Goal: Task Accomplishment & Management: Manage account settings

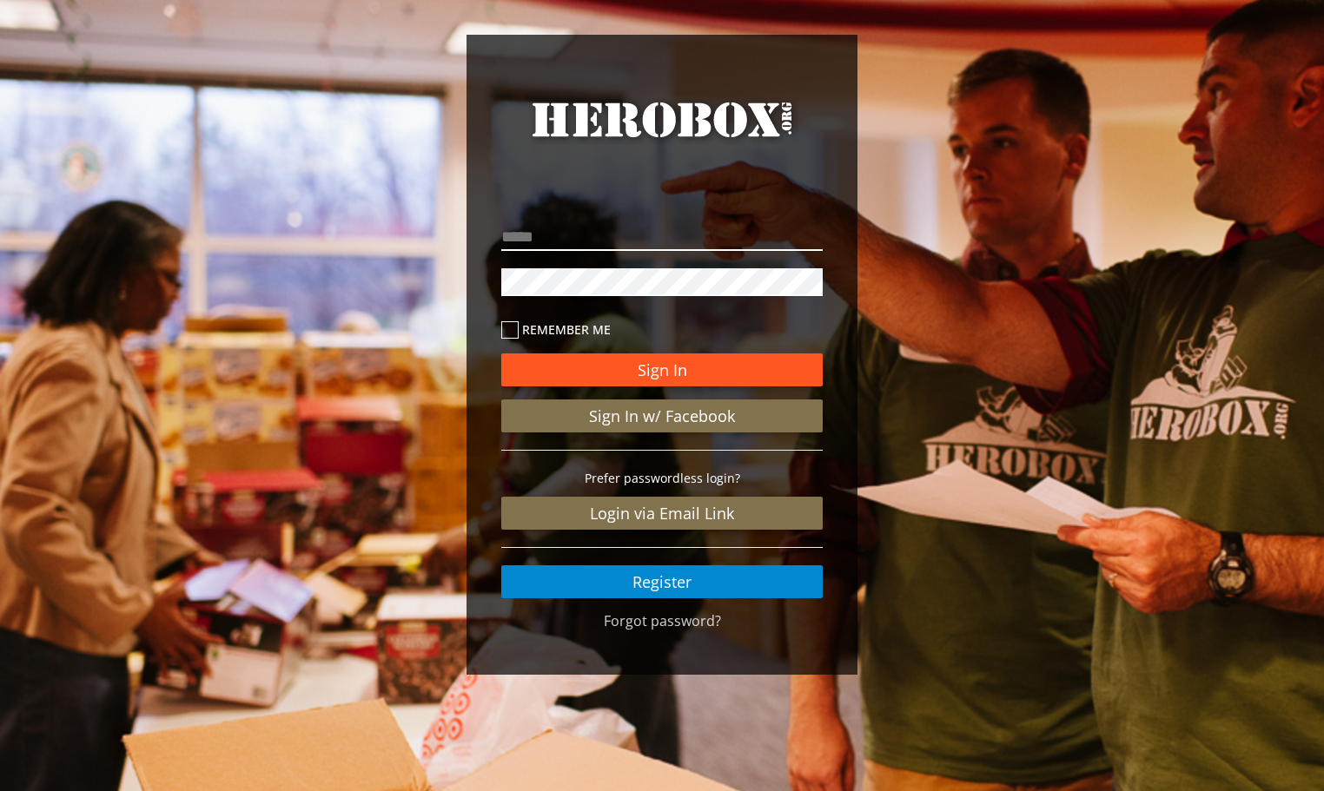
type input "**********"
click at [637, 381] on button "Sign In" at bounding box center [661, 369] width 321 height 33
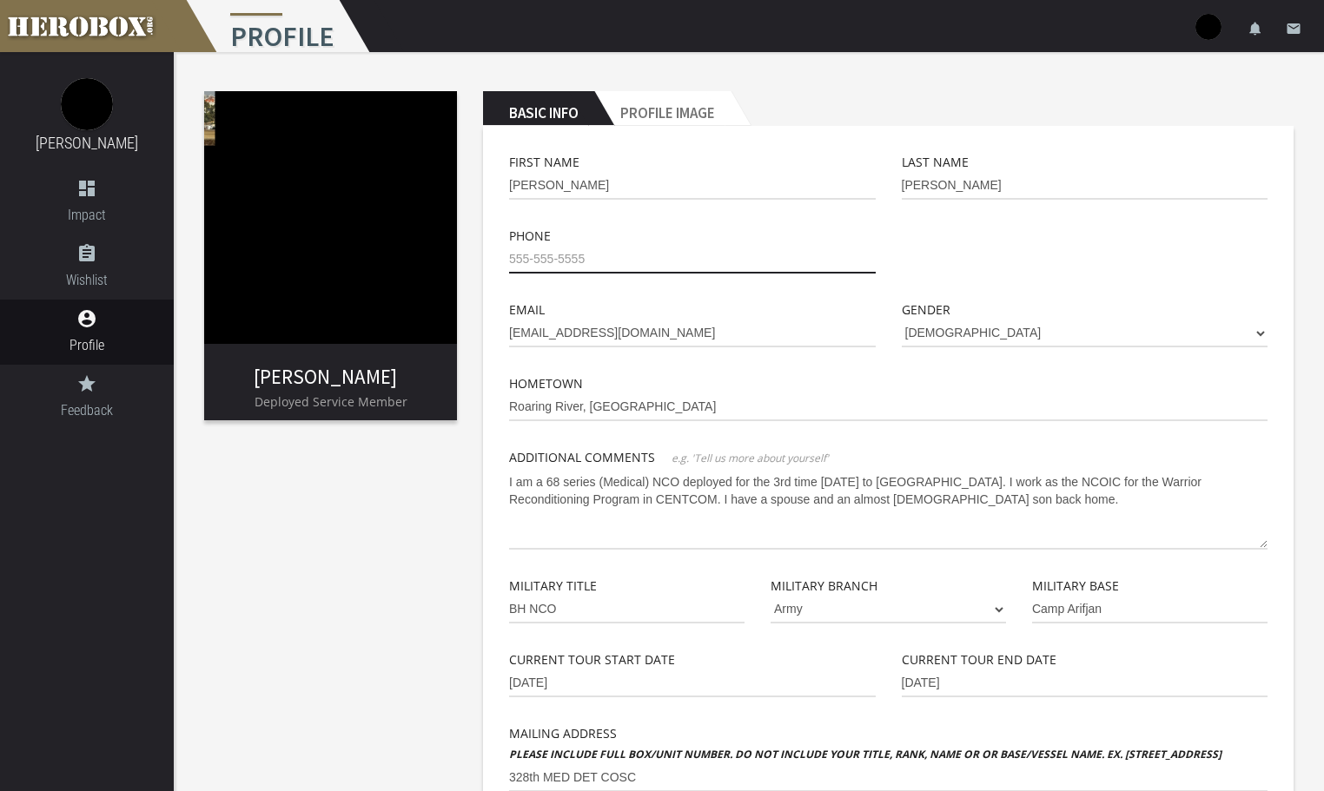
click at [533, 265] on input "tel" at bounding box center [692, 260] width 366 height 28
type input "[PHONE_NUMBER]"
click at [1013, 250] on div at bounding box center [1084, 263] width 393 height 74
click at [351, 365] on link "[PERSON_NAME]" at bounding box center [325, 376] width 143 height 25
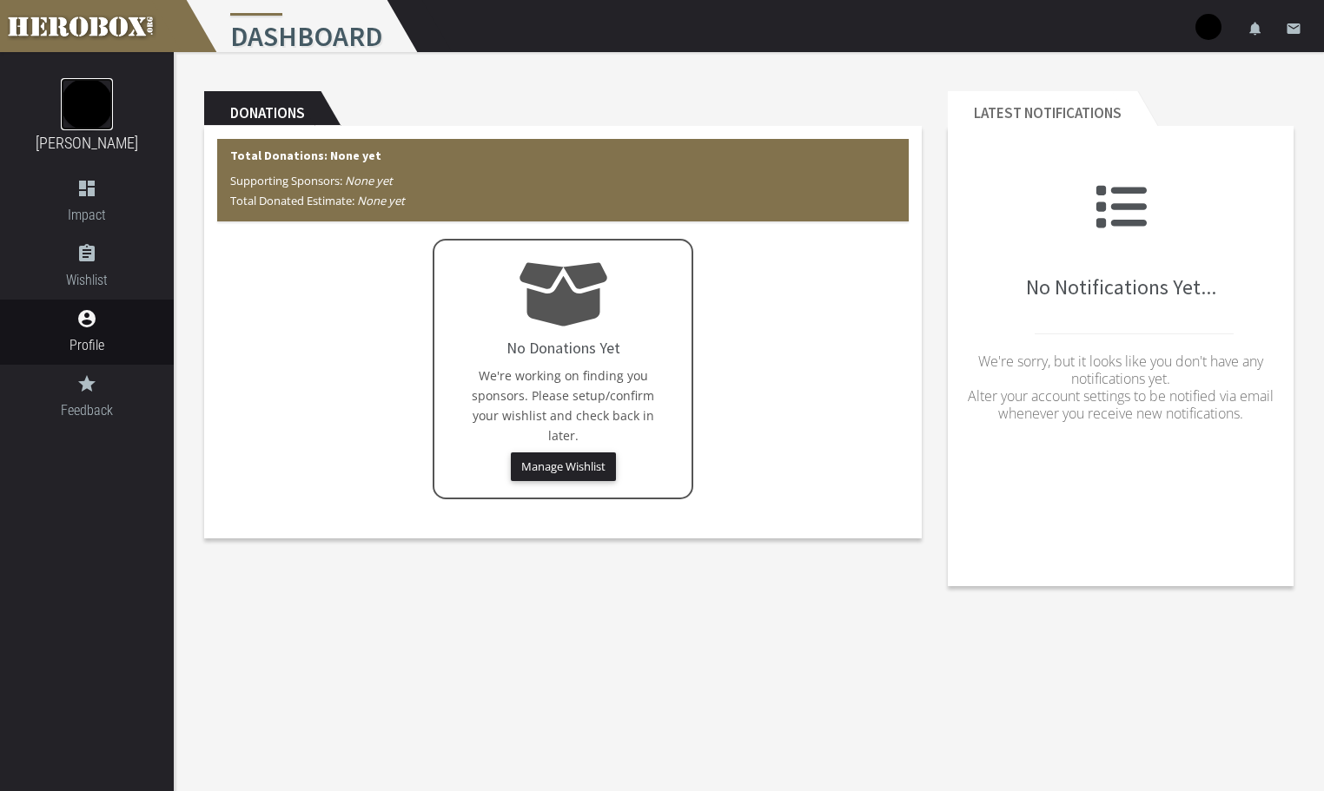
click at [89, 121] on img at bounding box center [87, 104] width 52 height 52
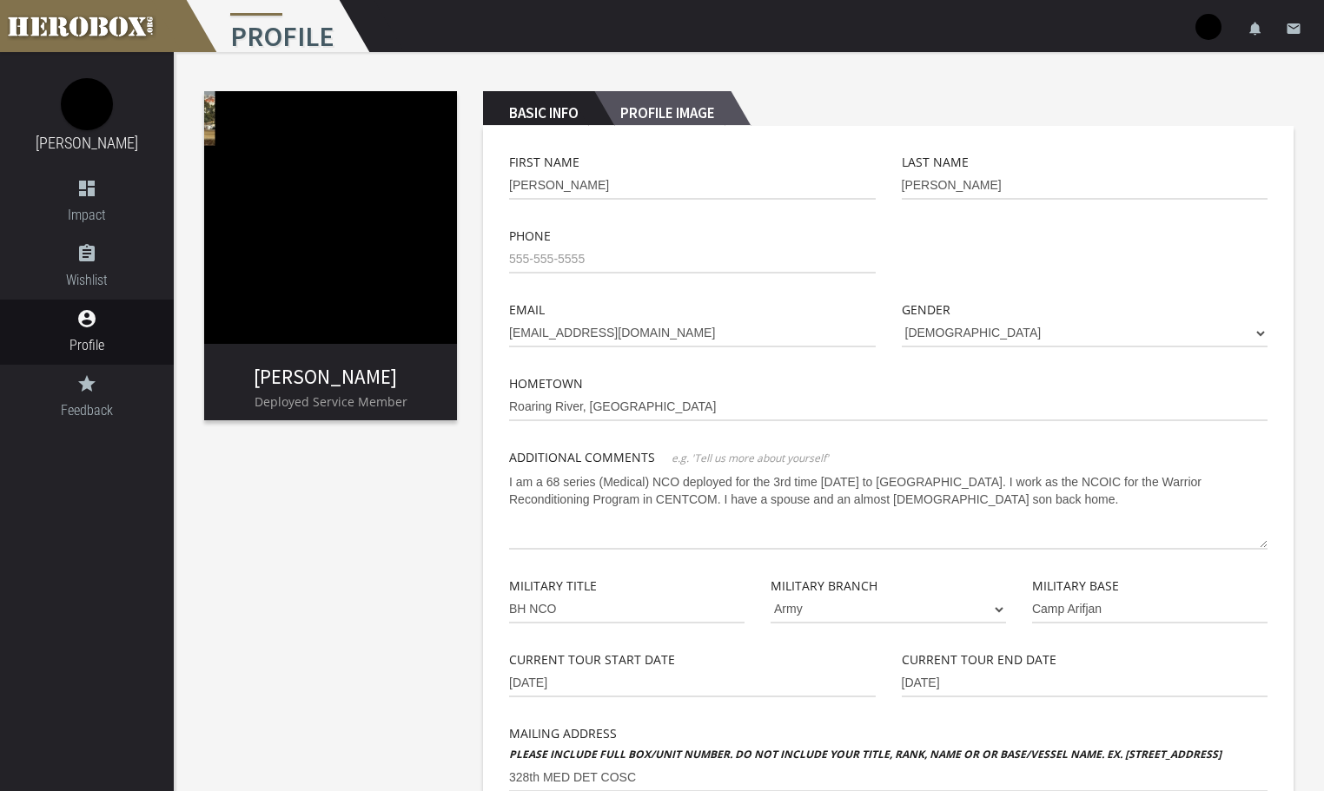
click at [621, 115] on h2 "Profile Image" at bounding box center [662, 108] width 136 height 35
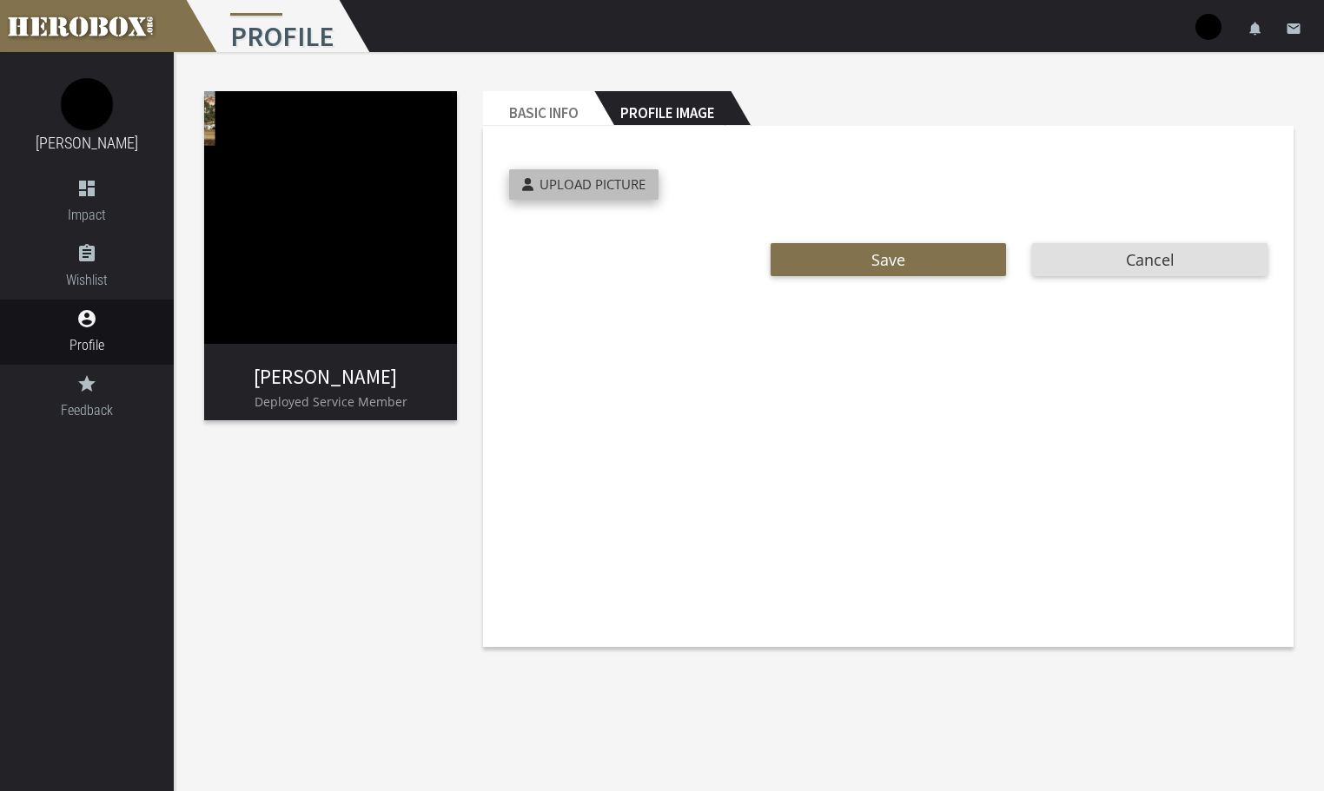
click at [604, 169] on label "Upload Picture" at bounding box center [583, 184] width 149 height 30
click at [604, 169] on input "Upload Picture" at bounding box center [624, 179] width 230 height 20
type input "**********"
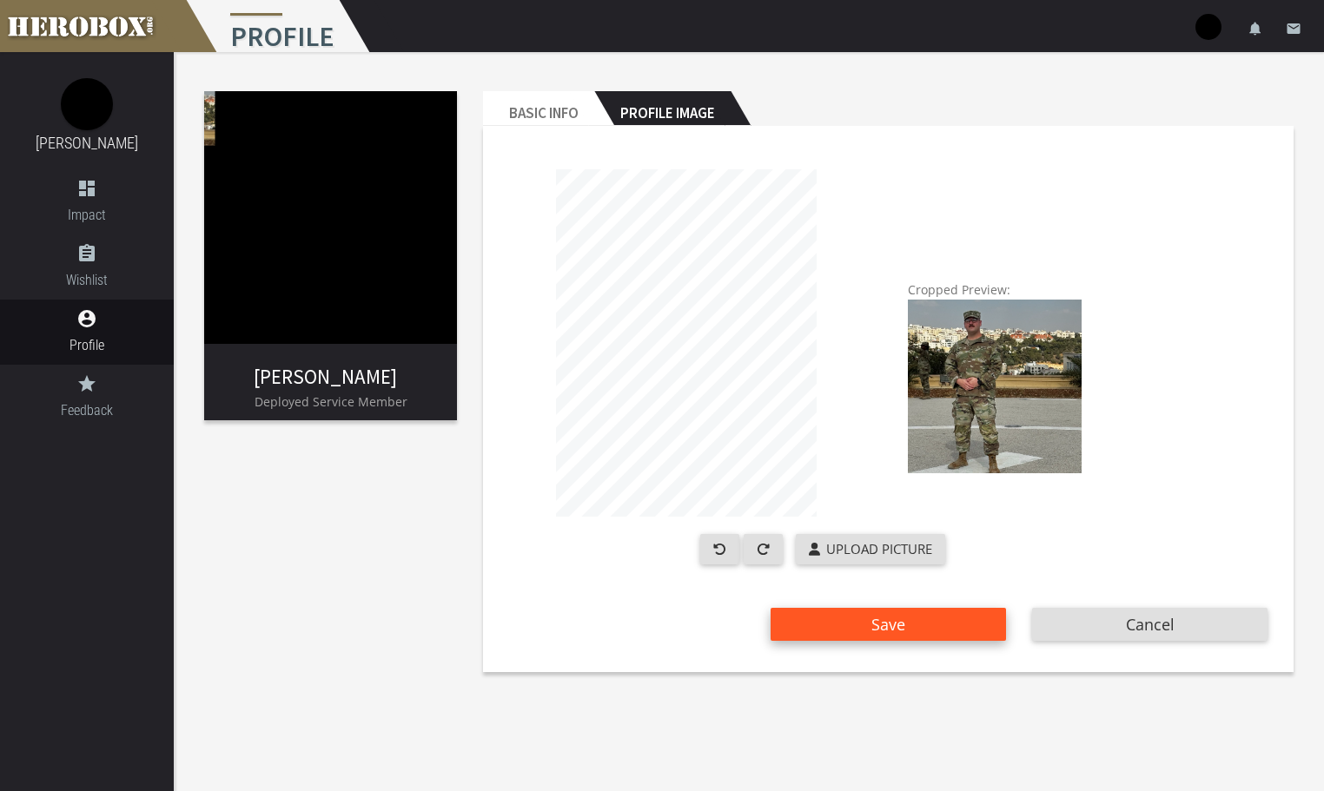
click at [914, 638] on button "Save" at bounding box center [887, 624] width 235 height 33
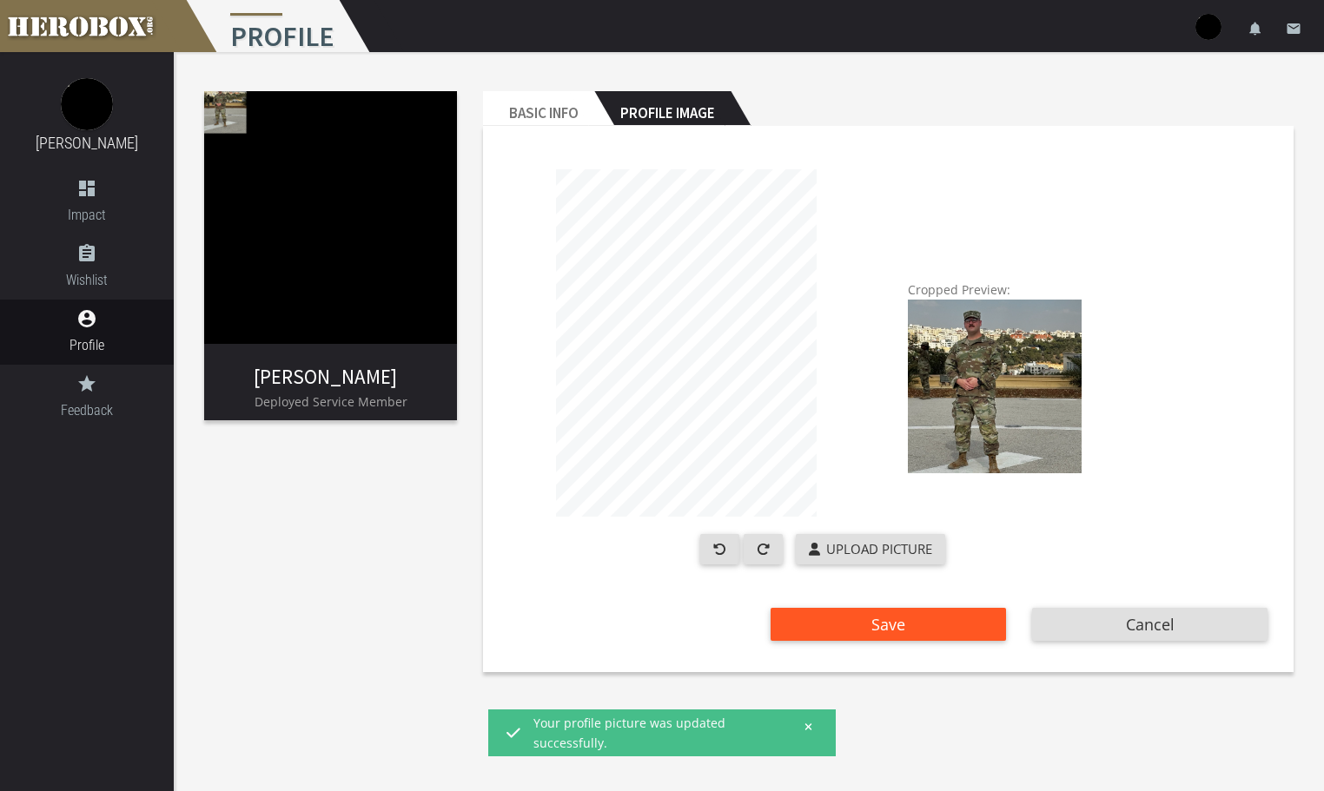
click at [821, 430] on img-crop at bounding box center [686, 342] width 355 height 347
click at [899, 632] on span "Save" at bounding box center [888, 624] width 34 height 21
click at [410, 285] on img at bounding box center [330, 217] width 253 height 253
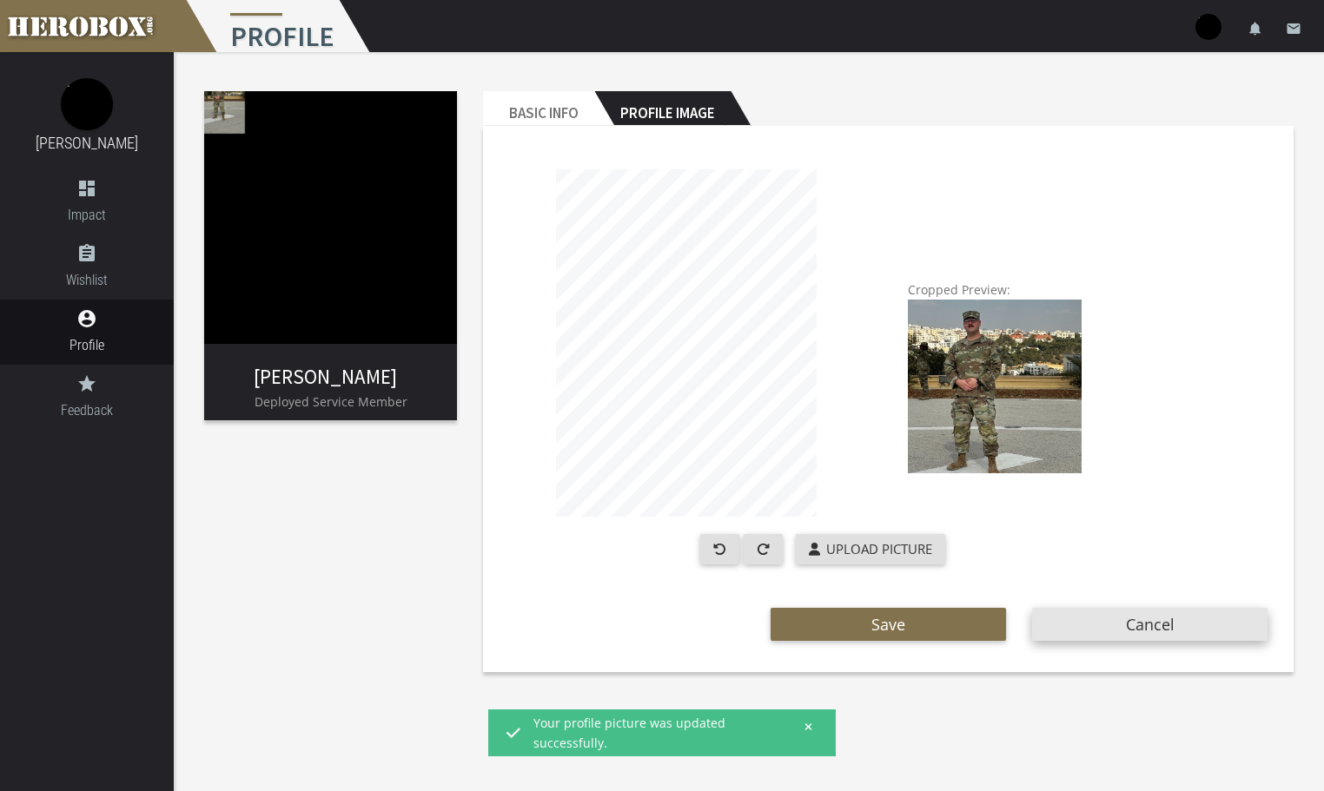
click at [1091, 630] on button "Cancel" at bounding box center [1149, 624] width 235 height 33
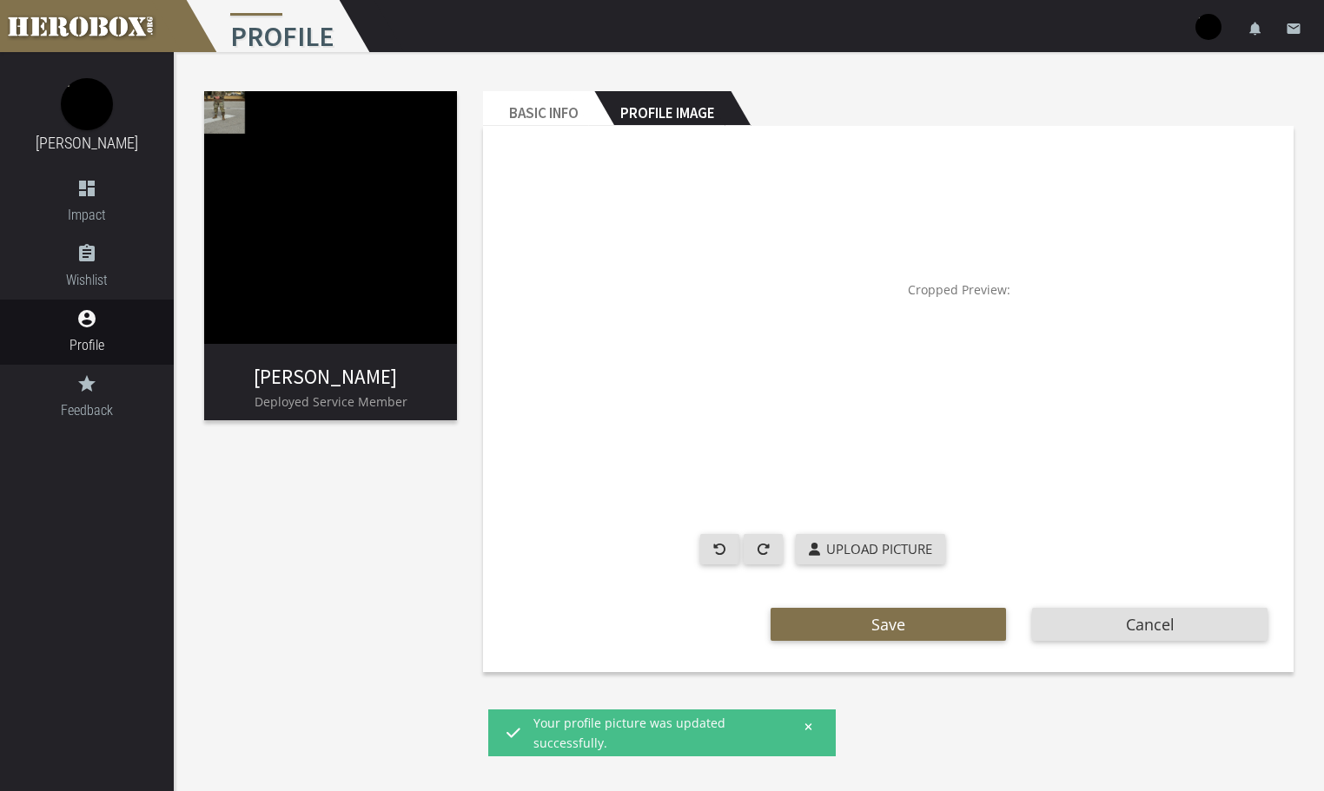
click at [647, 122] on h2 "Profile Image" at bounding box center [662, 108] width 136 height 35
click at [576, 107] on h2 "Basic Info" at bounding box center [538, 108] width 111 height 35
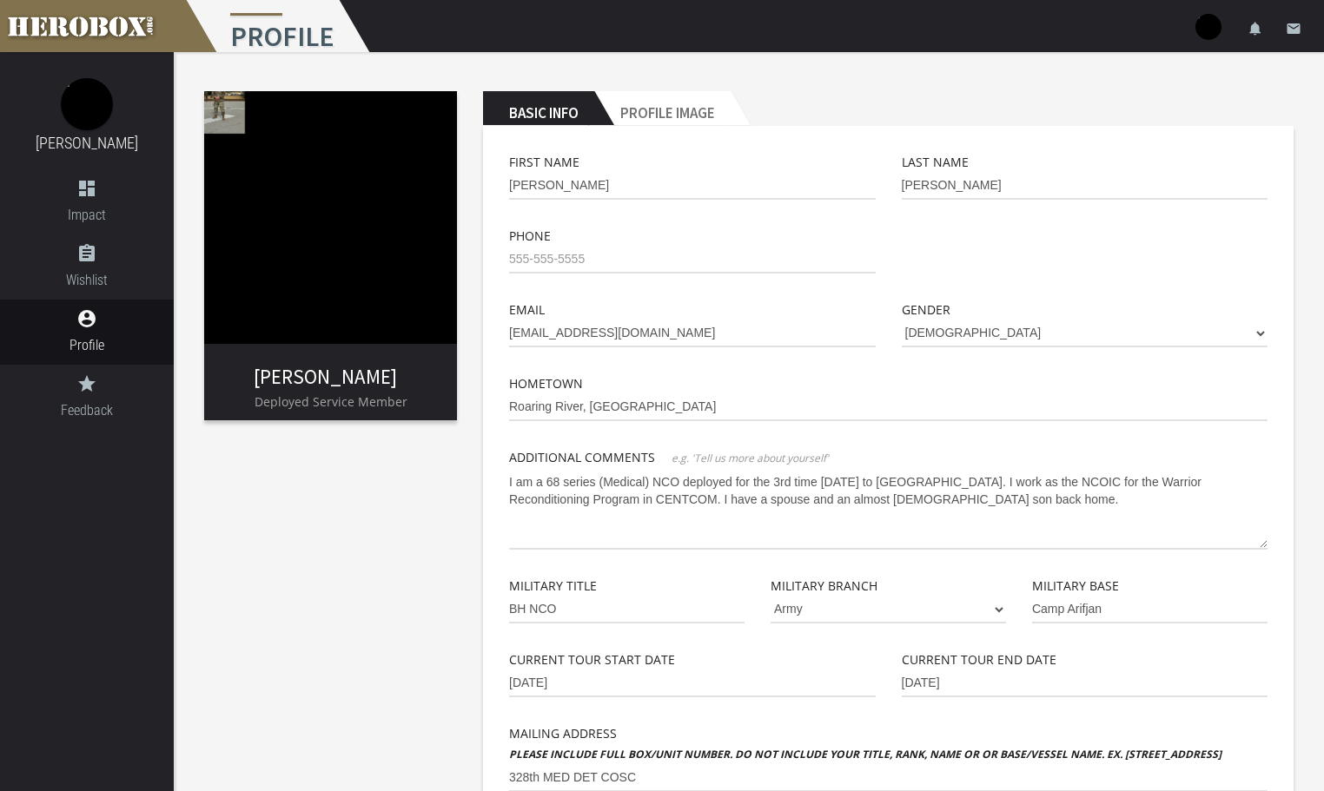
click at [231, 119] on img at bounding box center [330, 217] width 253 height 253
click at [82, 110] on img at bounding box center [87, 104] width 52 height 52
click at [361, 143] on img at bounding box center [330, 217] width 253 height 253
click at [690, 111] on h2 "Profile Image" at bounding box center [662, 108] width 136 height 35
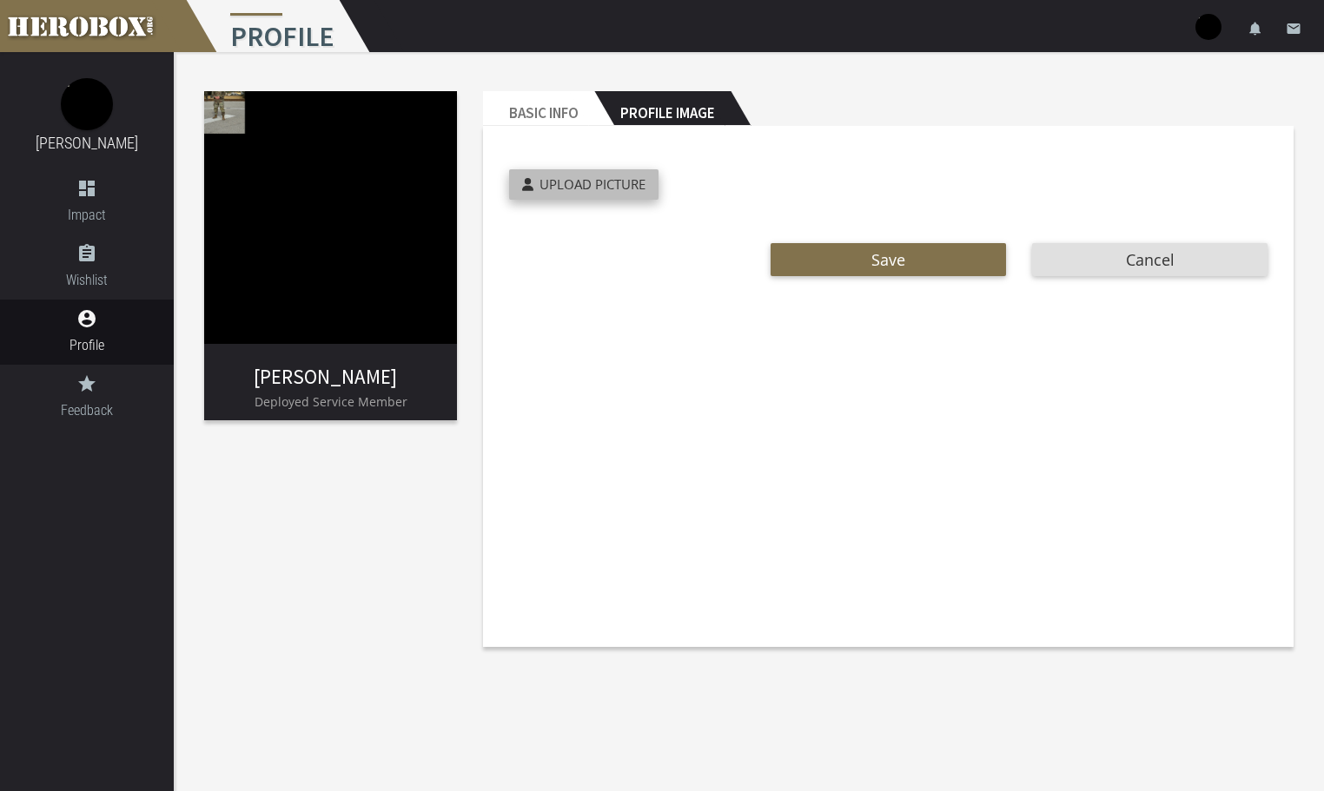
click at [580, 175] on label "Upload Picture" at bounding box center [583, 184] width 149 height 30
click at [580, 175] on input "Upload Picture" at bounding box center [624, 179] width 230 height 20
type input "**********"
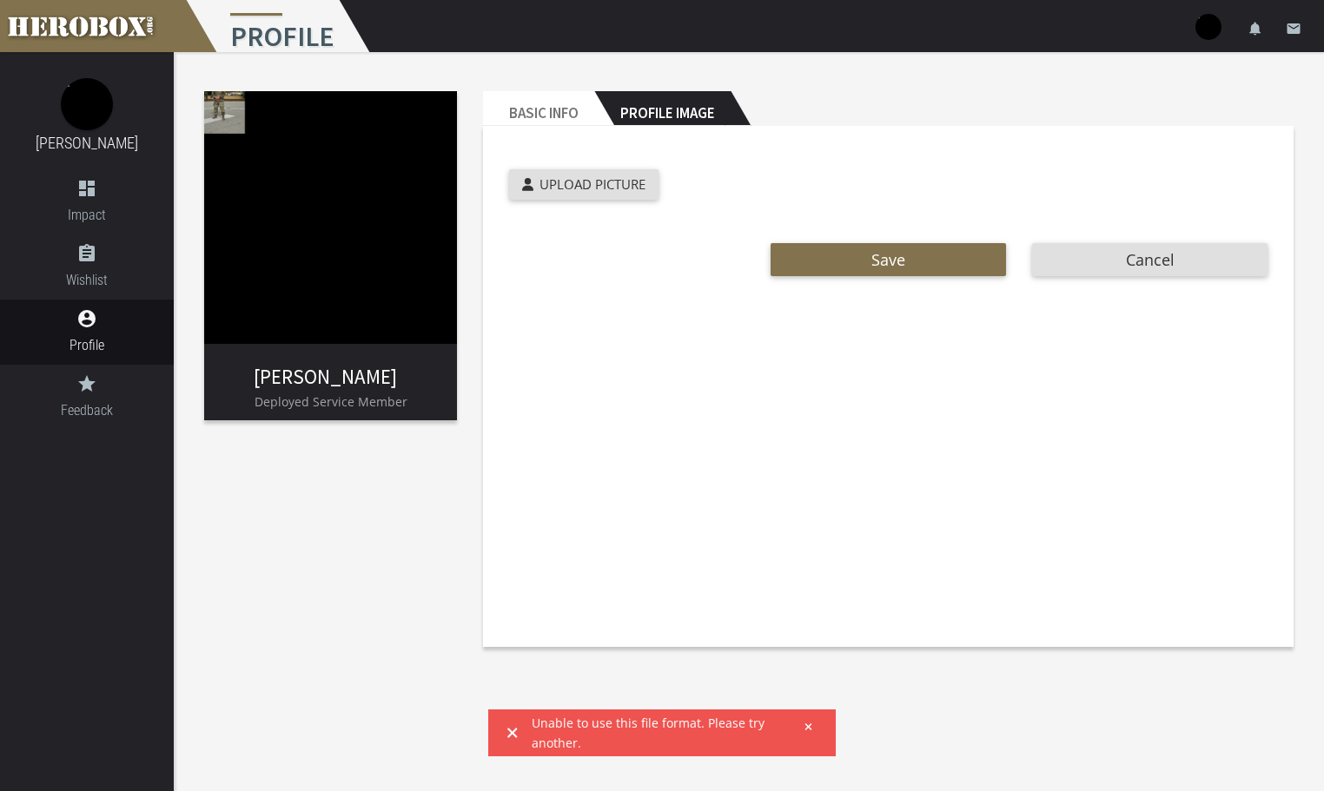
click at [810, 726] on icon at bounding box center [808, 727] width 8 height 10
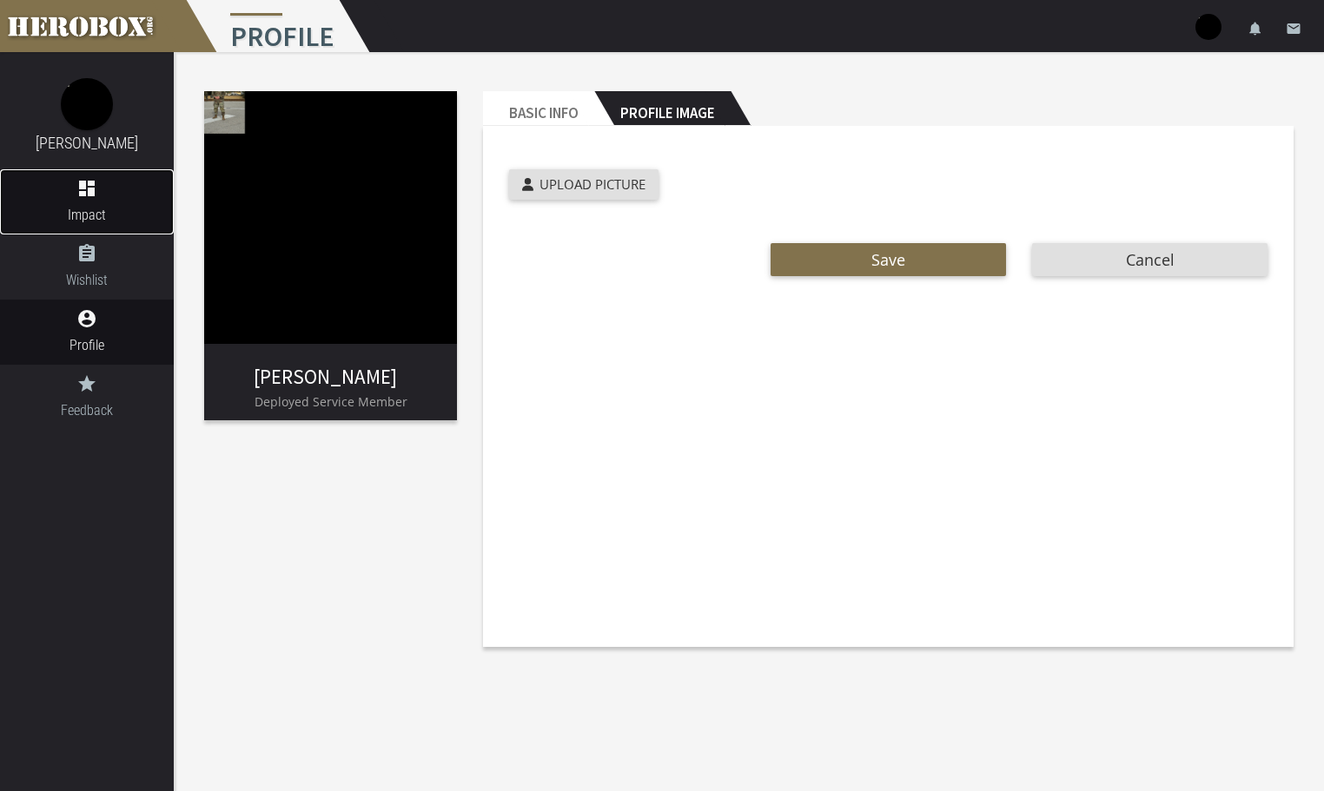
click at [93, 208] on span "Impact" at bounding box center [87, 215] width 174 height 22
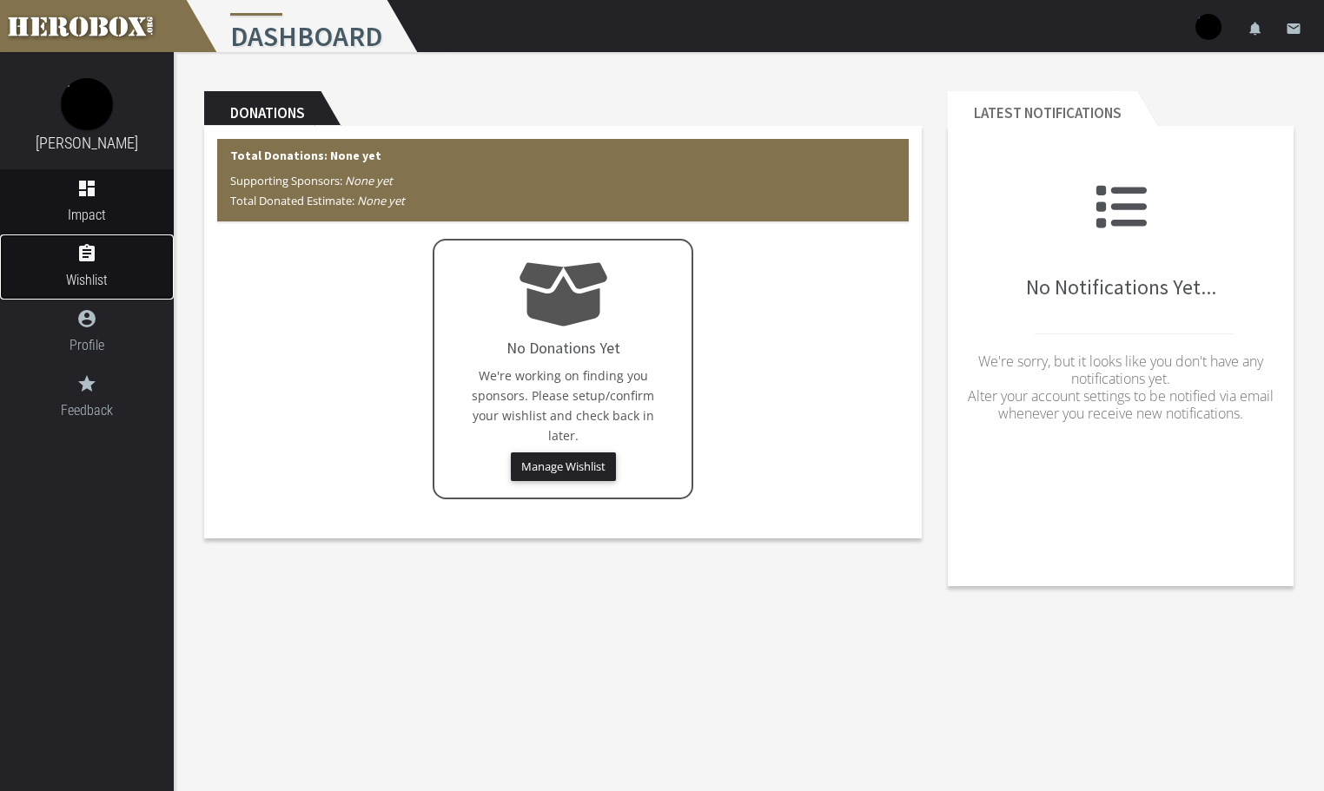
click at [83, 266] on link "assignment Wishlist" at bounding box center [87, 266] width 174 height 65
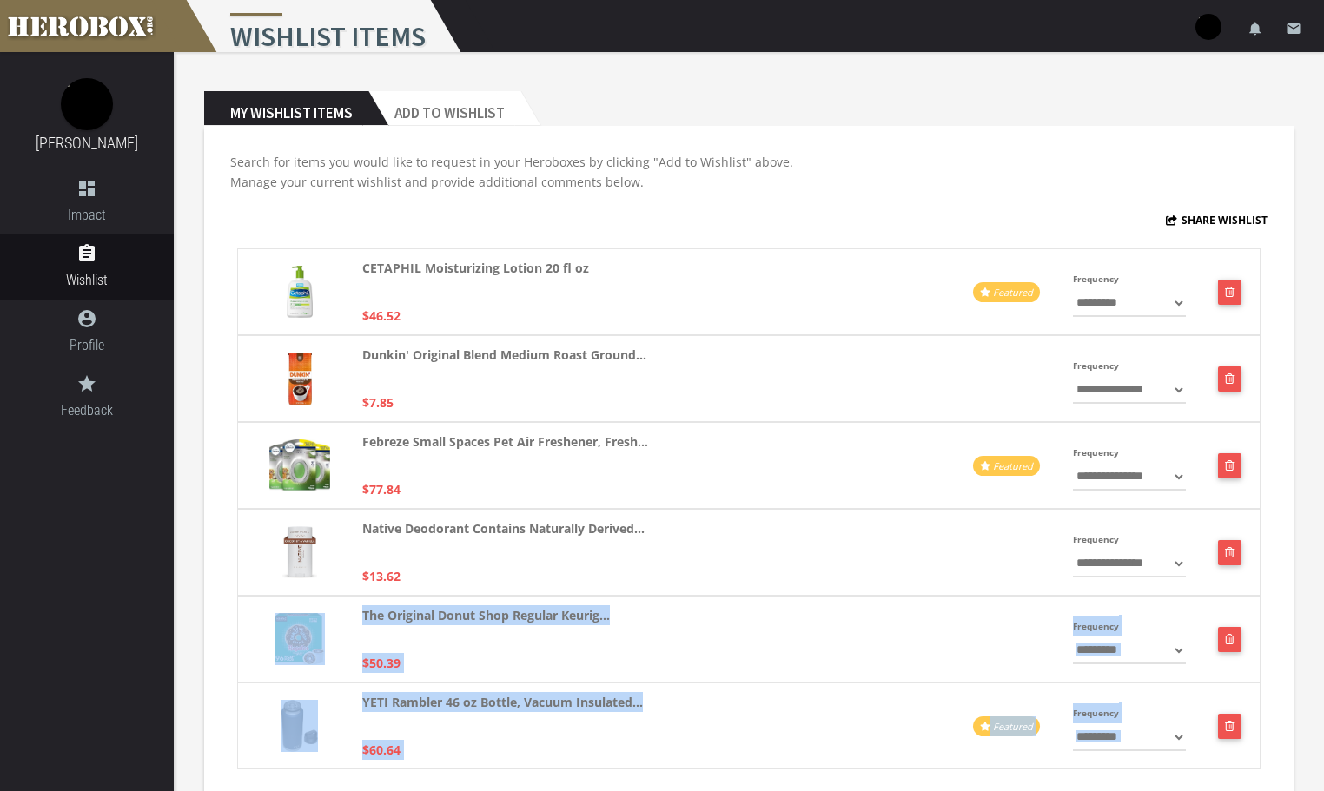
drag, startPoint x: 1297, startPoint y: 274, endPoint x: 1167, endPoint y: 562, distance: 316.4
click at [1167, 562] on div "**********" at bounding box center [748, 576] width 1115 height 996
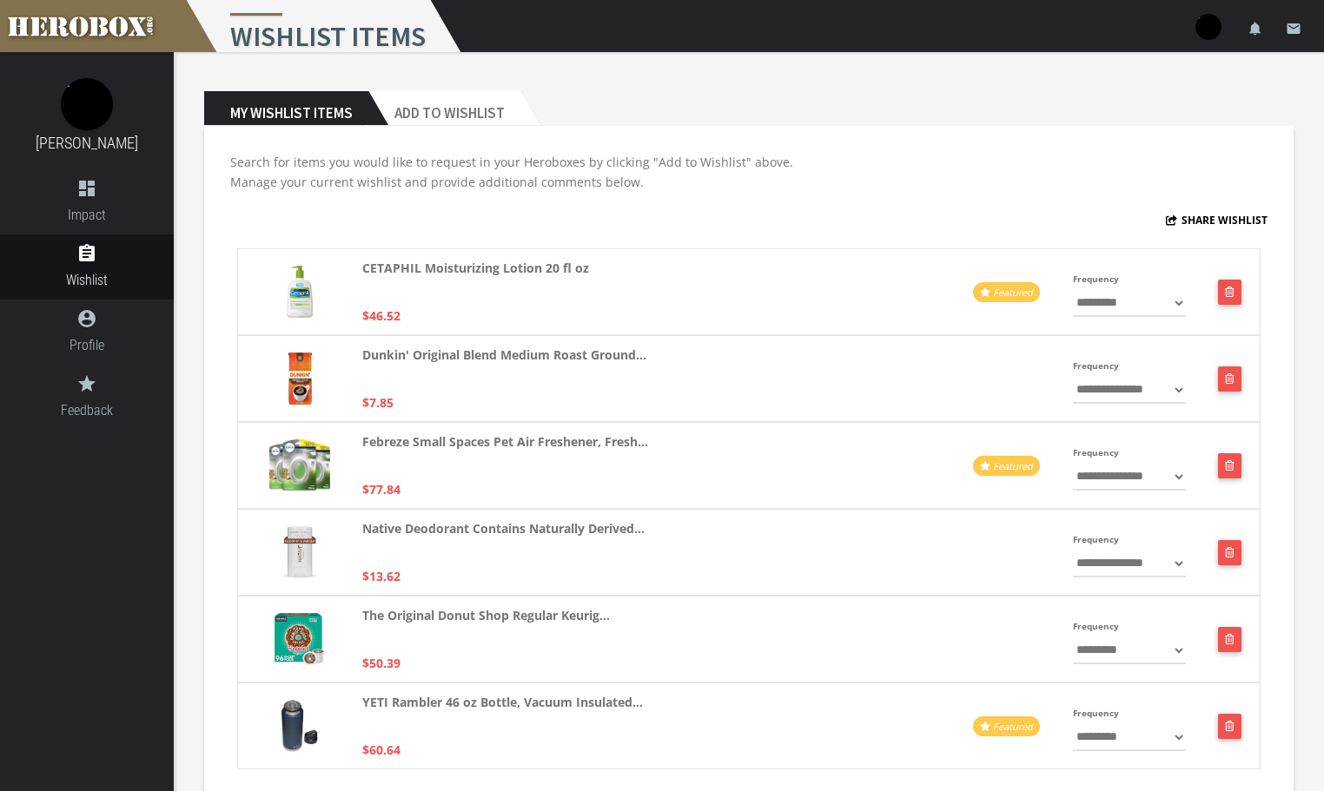
click at [217, 538] on div "**********" at bounding box center [748, 593] width 1089 height 935
